Goal: Navigation & Orientation: Find specific page/section

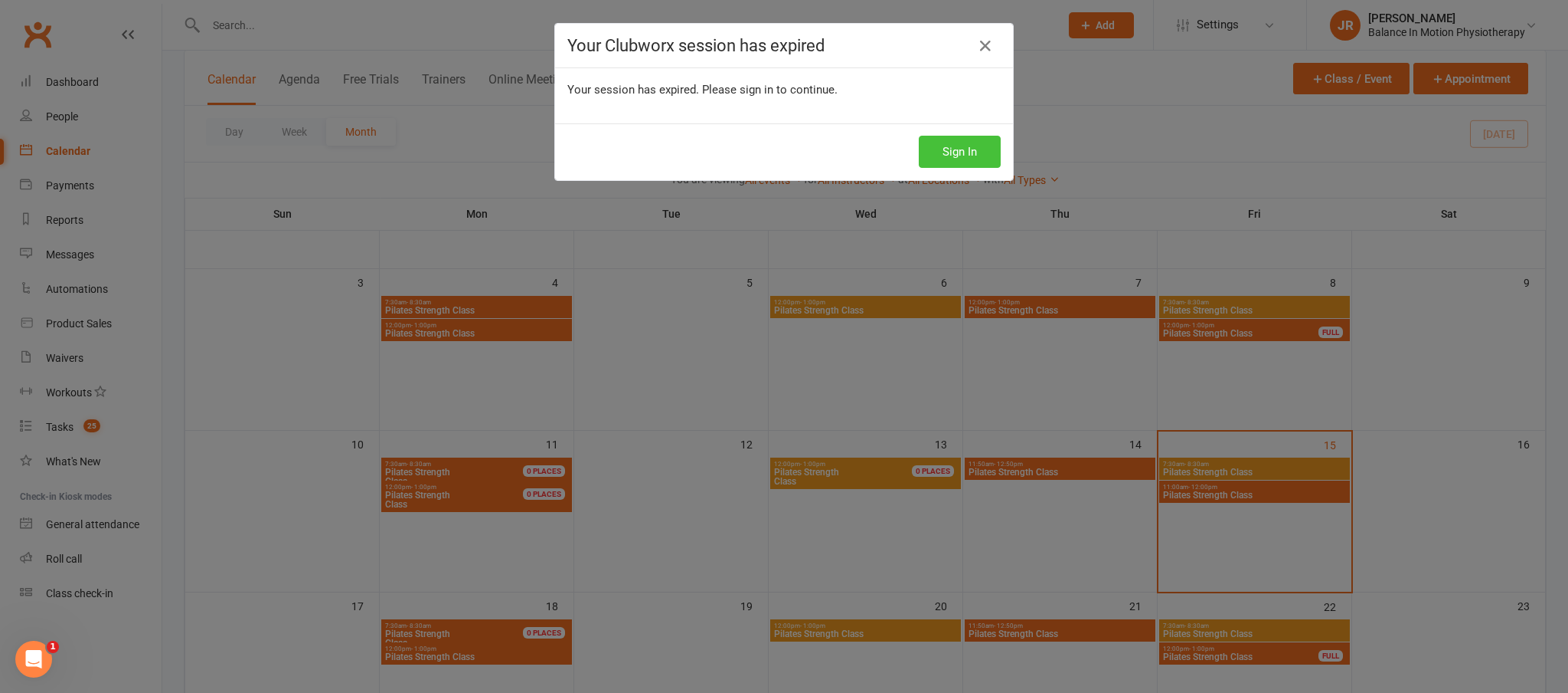
scroll to position [218, 0]
click at [957, 154] on button "Sign In" at bounding box center [960, 151] width 82 height 32
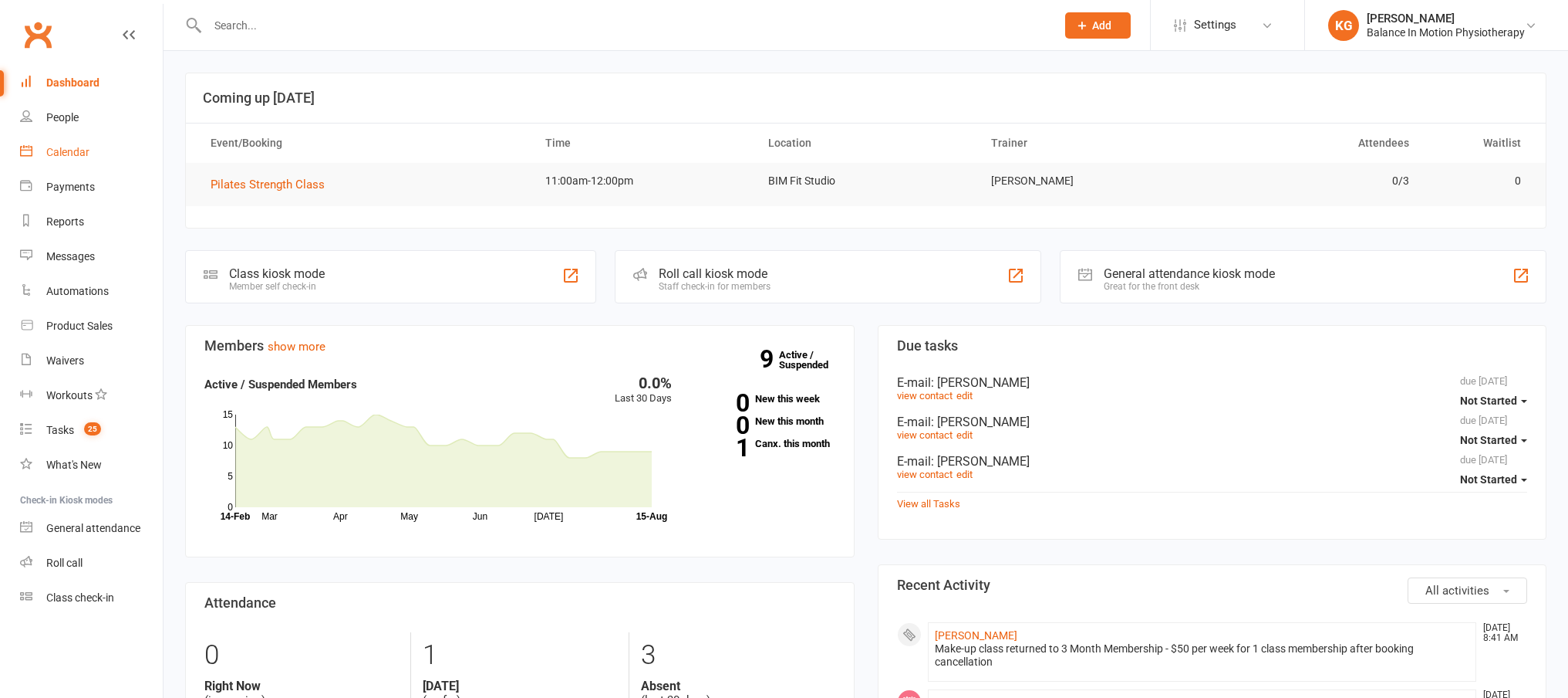
click at [69, 161] on link "Calendar" at bounding box center [90, 152] width 142 height 35
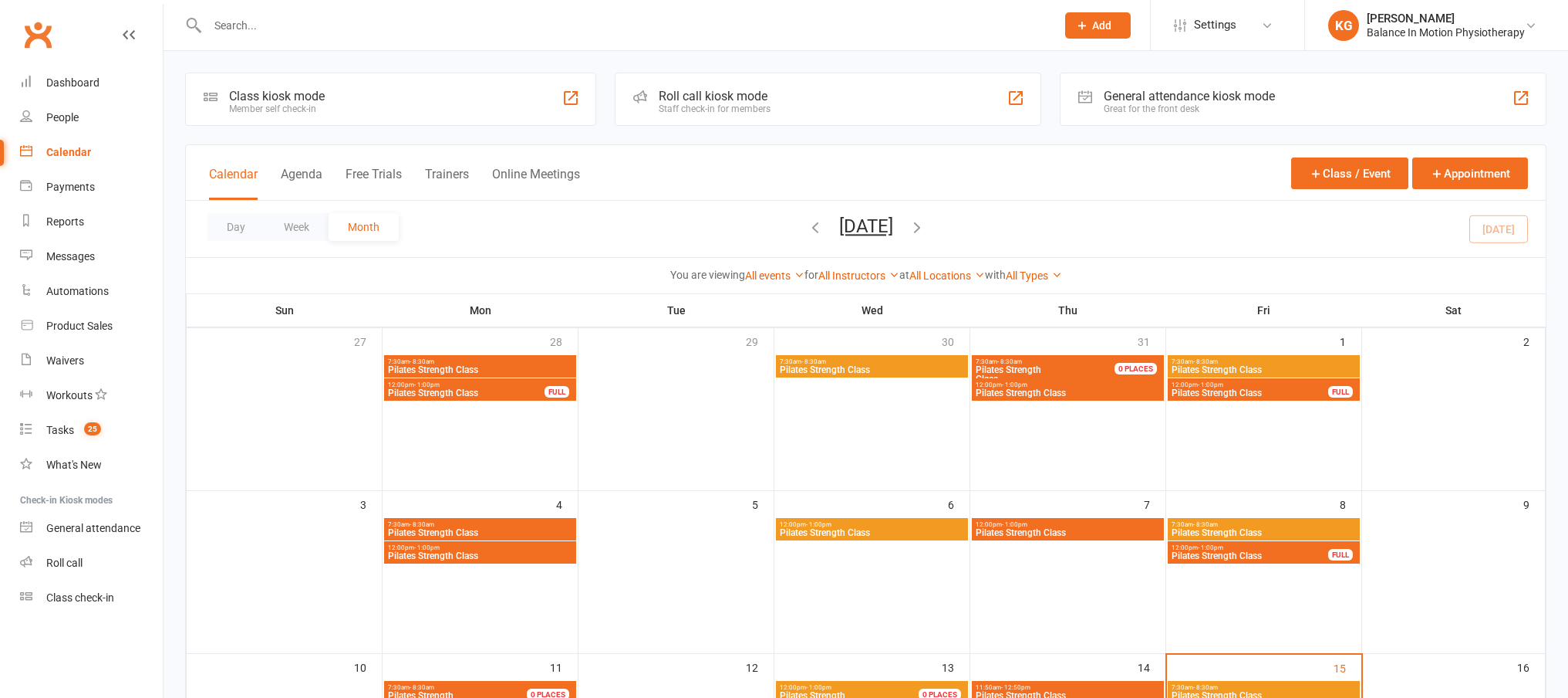
click at [925, 228] on icon "button" at bounding box center [917, 226] width 17 height 17
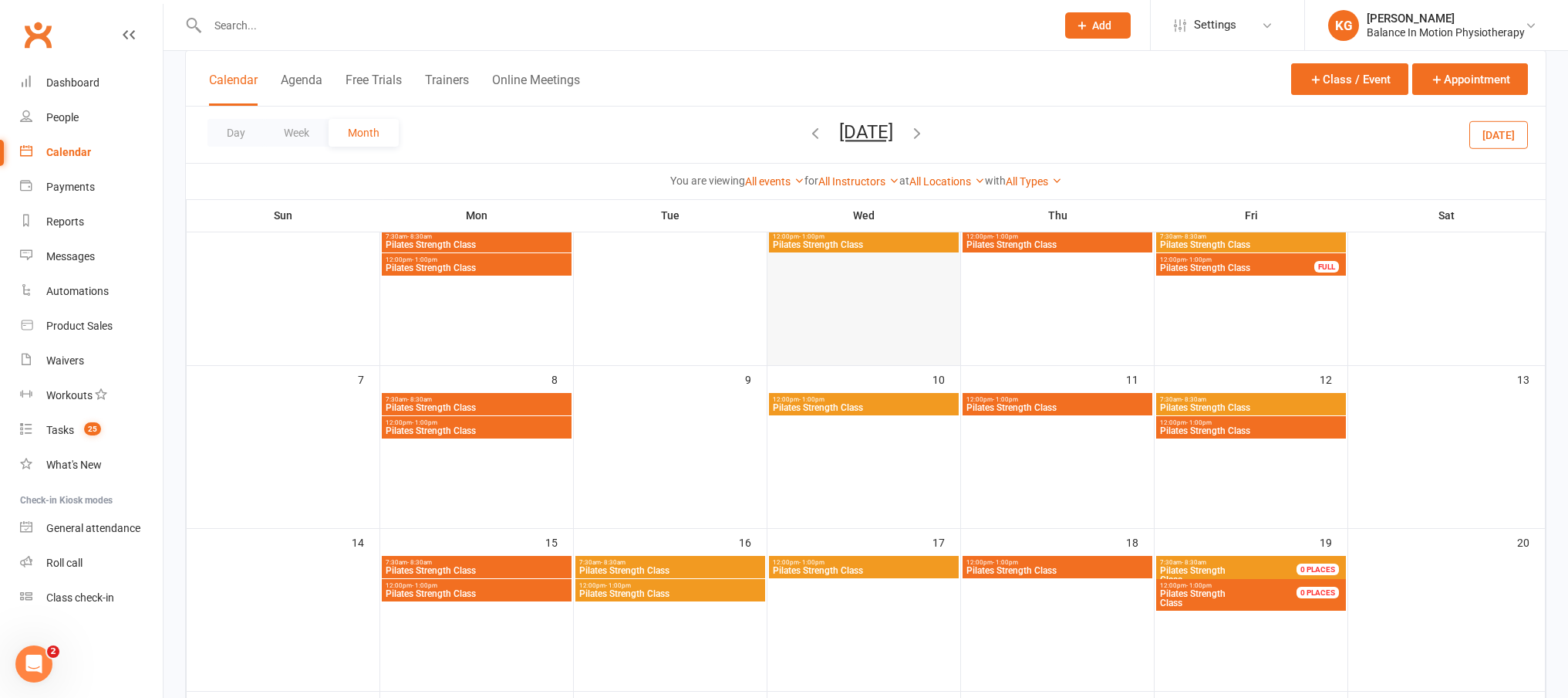
scroll to position [142, 0]
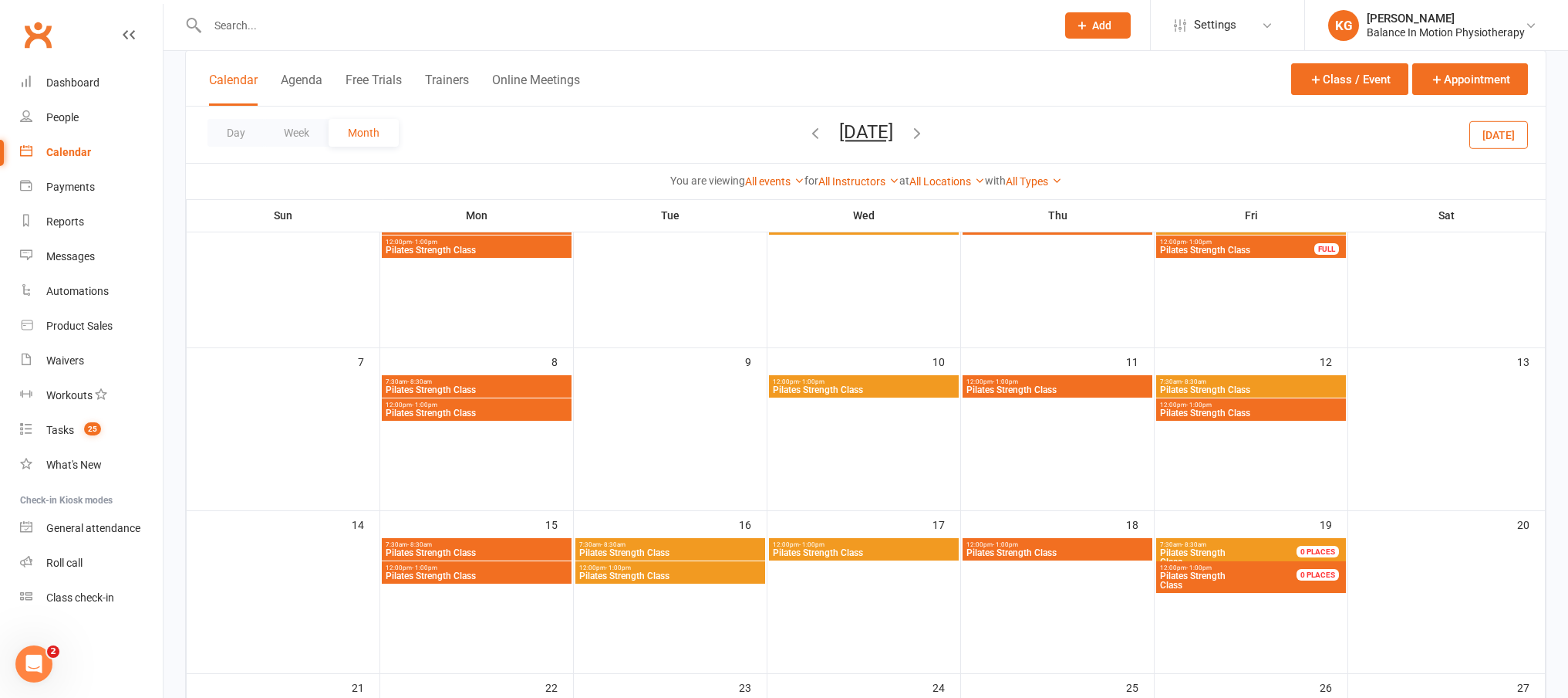
click at [628, 564] on span "- 1:00pm" at bounding box center [618, 567] width 26 height 7
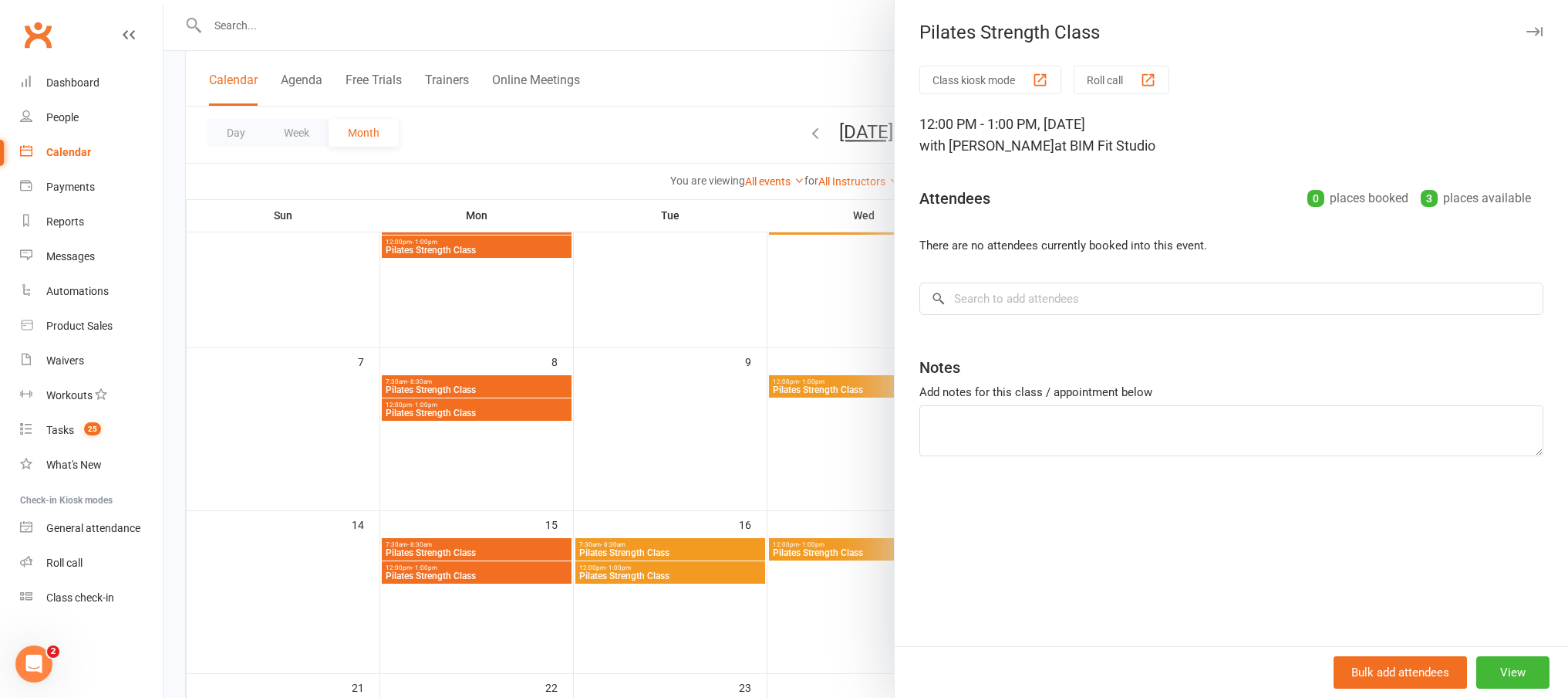
click at [727, 404] on div at bounding box center [865, 349] width 1404 height 698
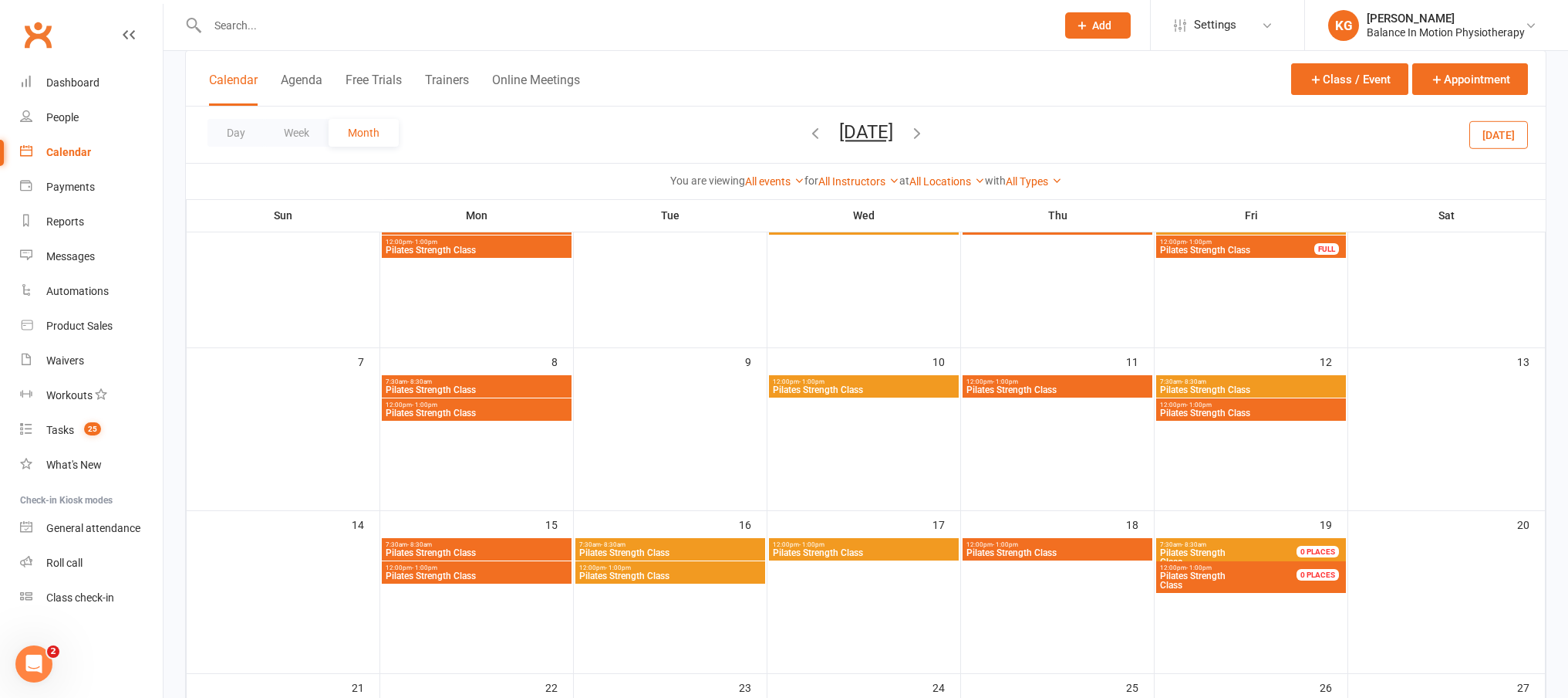
click at [688, 556] on span "Pilates Strength Class" at bounding box center [670, 552] width 183 height 9
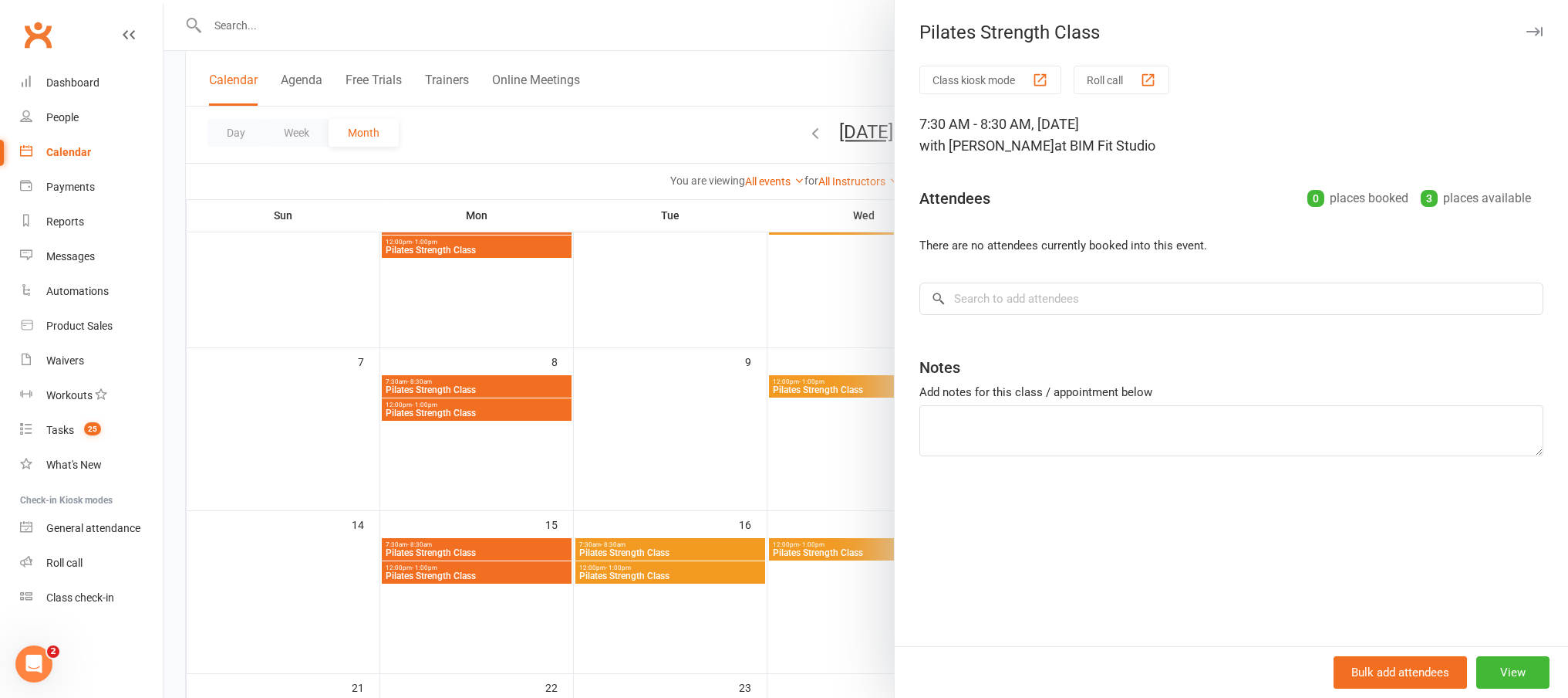
click at [665, 455] on div at bounding box center [865, 349] width 1404 height 698
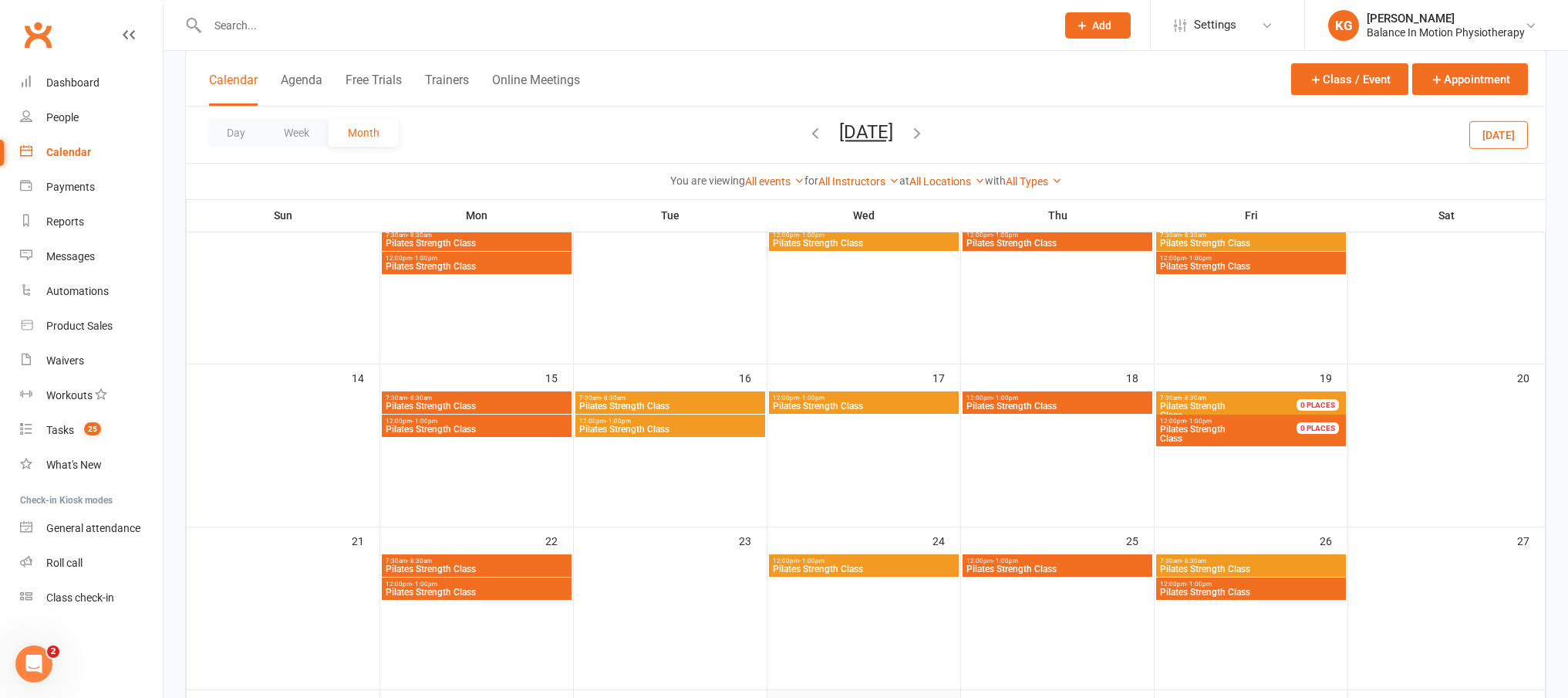
scroll to position [291, 0]
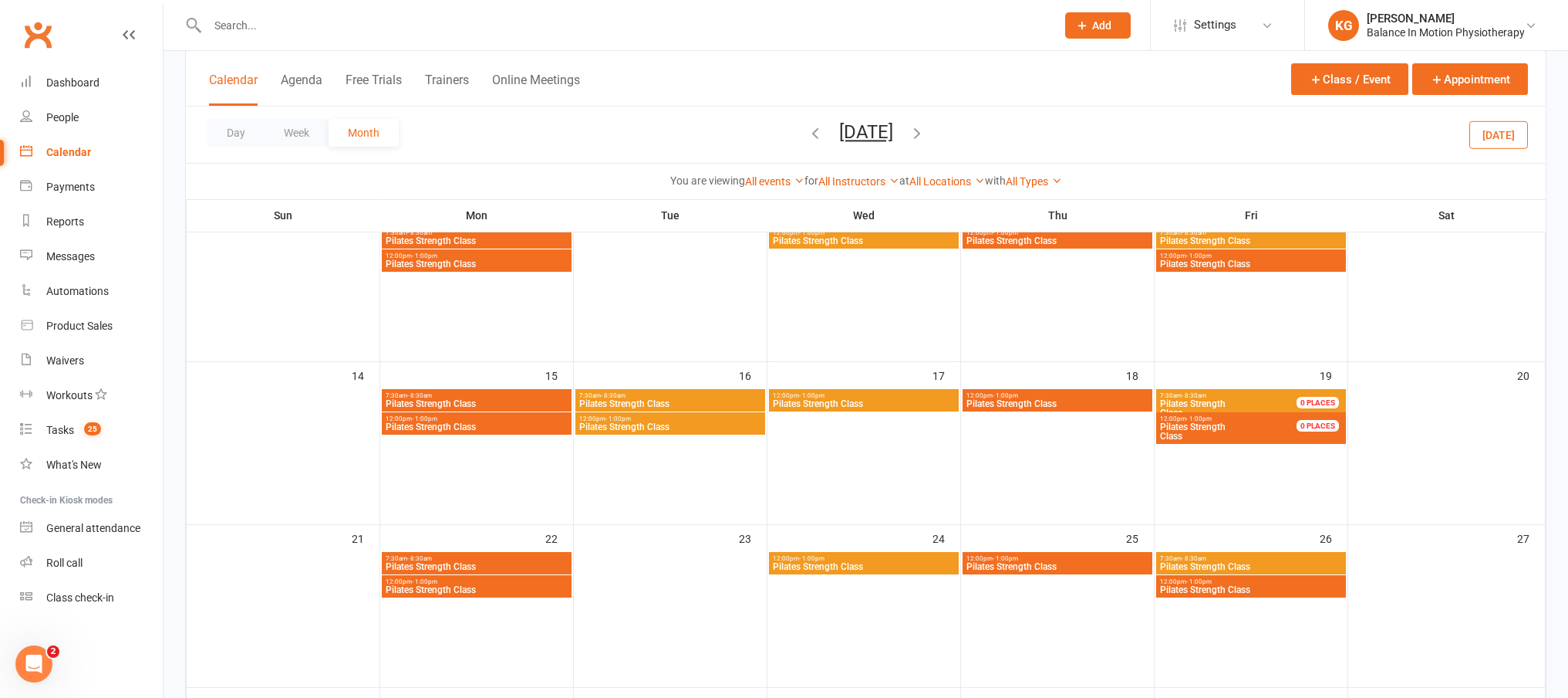
click at [1489, 132] on button "[DATE]" at bounding box center [1498, 134] width 58 height 28
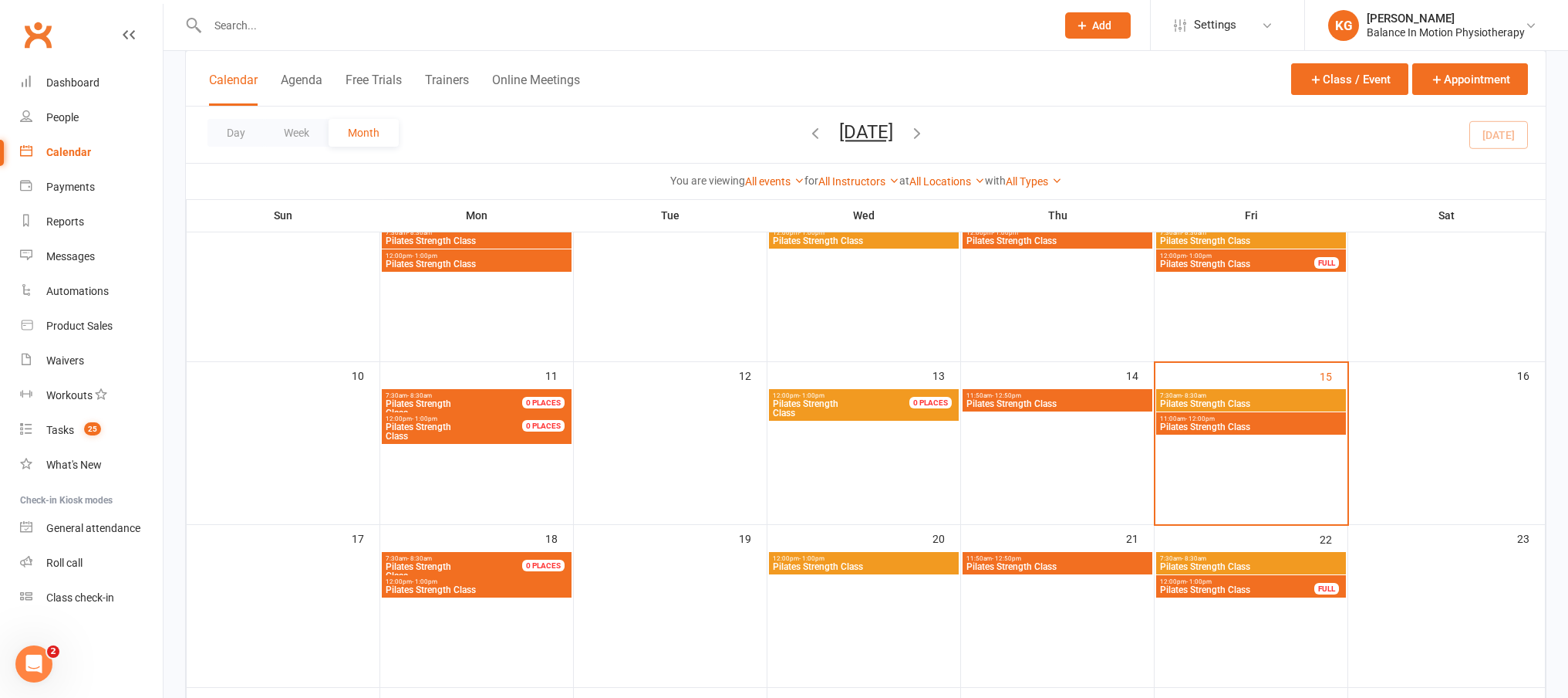
click at [1028, 401] on span "Pilates Strength Class" at bounding box center [1057, 403] width 183 height 9
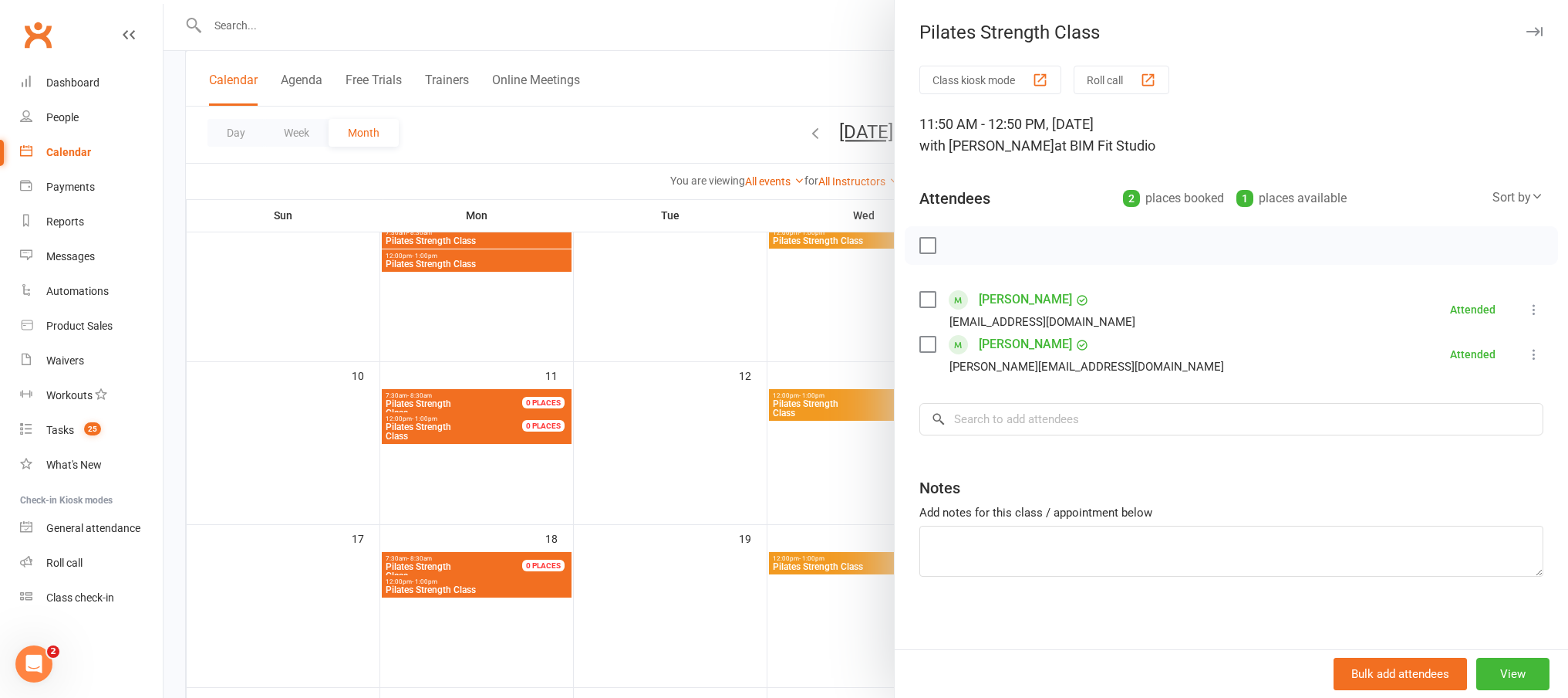
click at [754, 448] on div at bounding box center [865, 349] width 1404 height 698
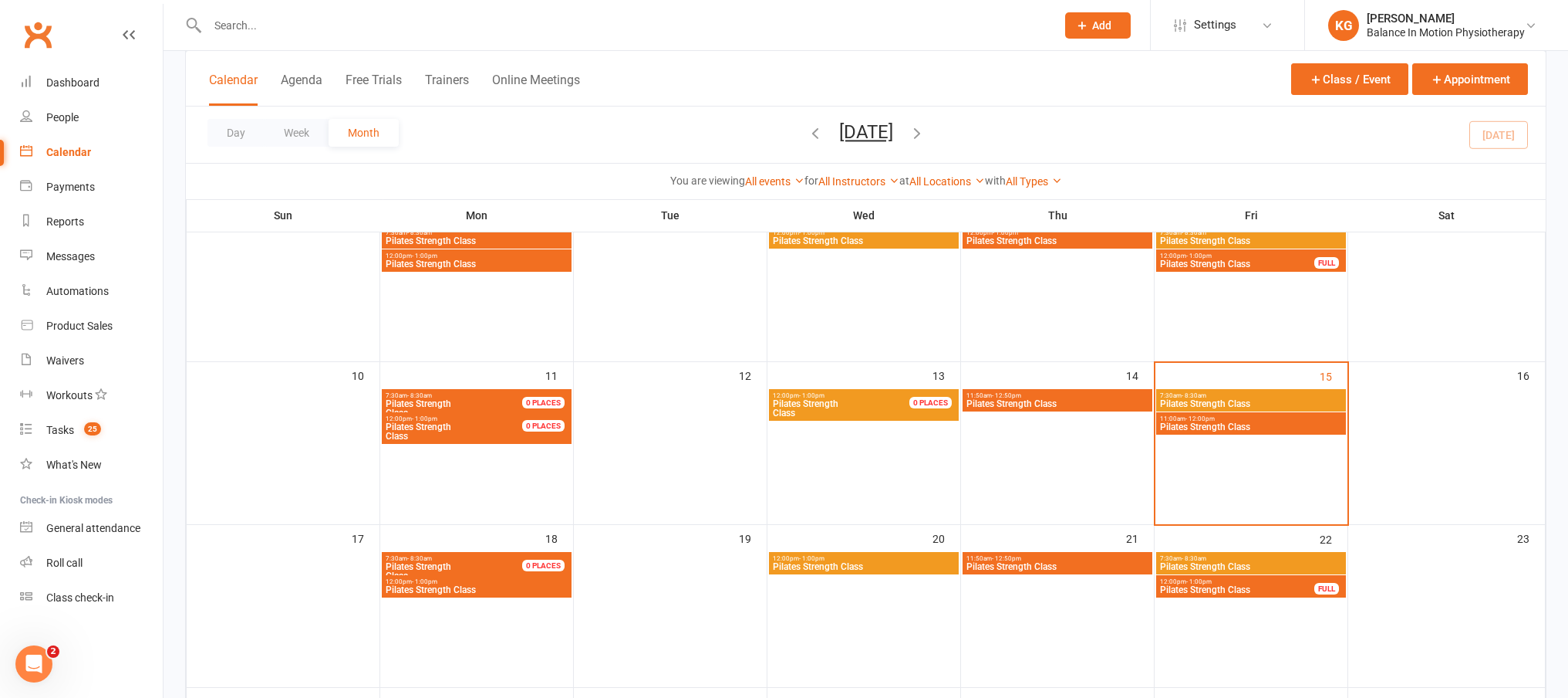
click at [1050, 408] on span "Pilates Strength Class" at bounding box center [1057, 403] width 183 height 9
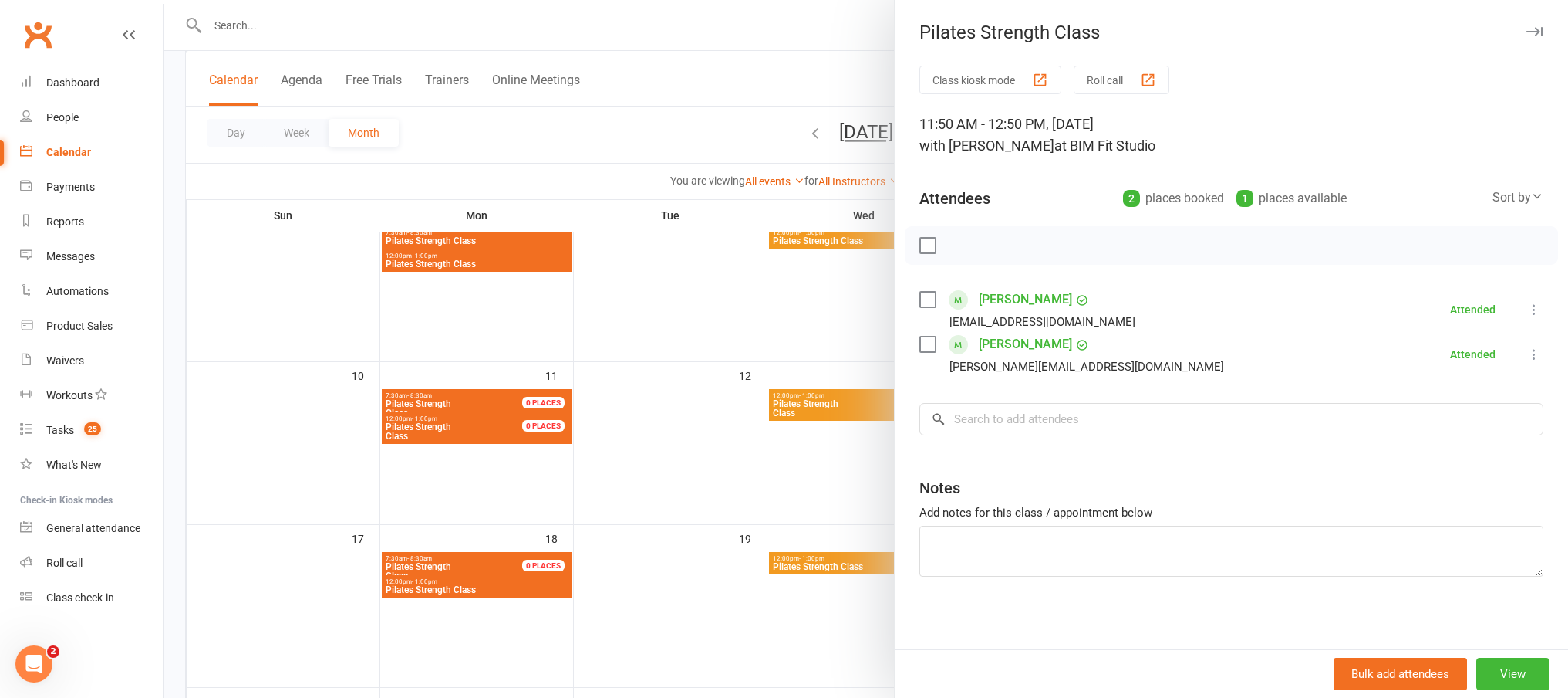
click at [648, 451] on div at bounding box center [865, 349] width 1404 height 698
